Goal: Find specific page/section: Find specific page/section

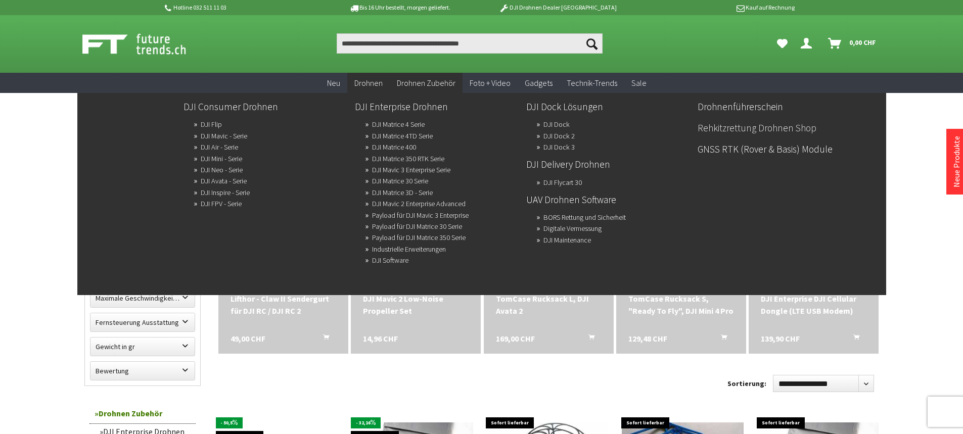
click at [722, 129] on link "Rehkitzrettung Drohnen Shop" at bounding box center [779, 127] width 163 height 17
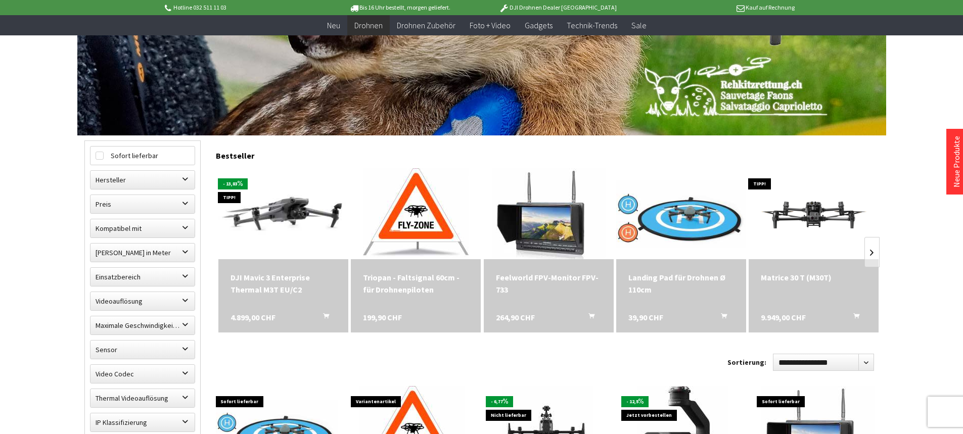
scroll to position [101, 0]
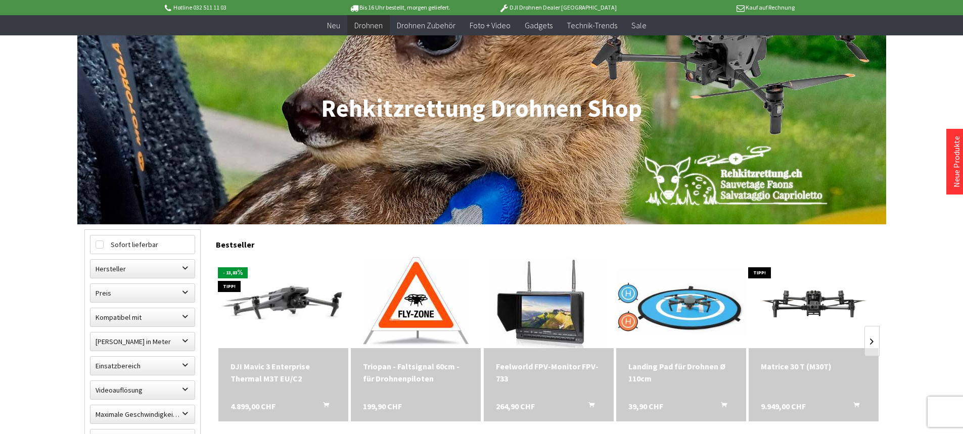
click at [419, 104] on h1 "Rehkitzrettung Drohnen Shop" at bounding box center [481, 108] width 795 height 25
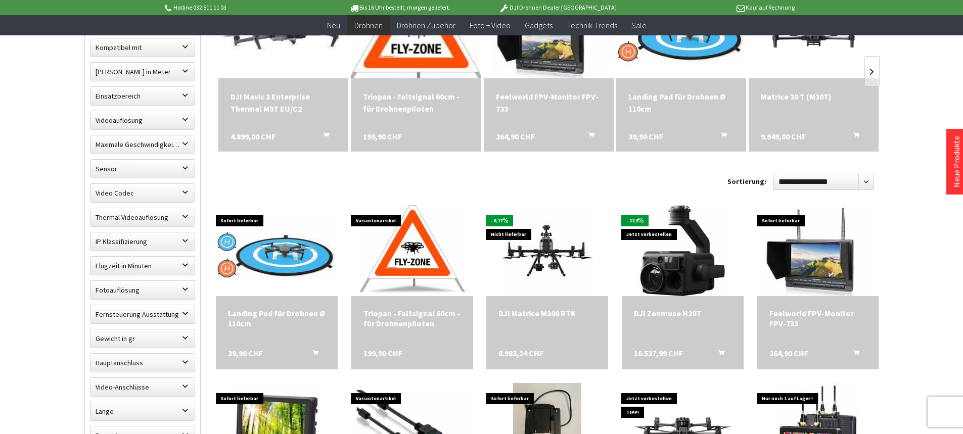
scroll to position [506, 0]
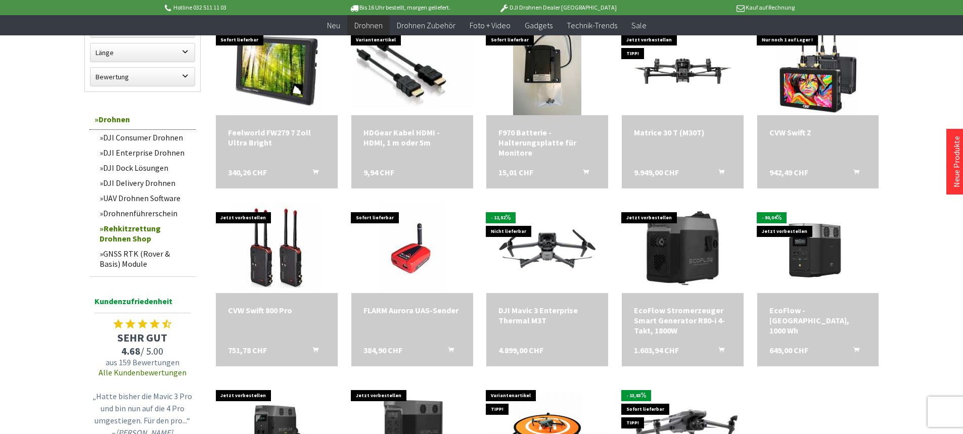
scroll to position [636, 0]
